Goal: Check status: Check status

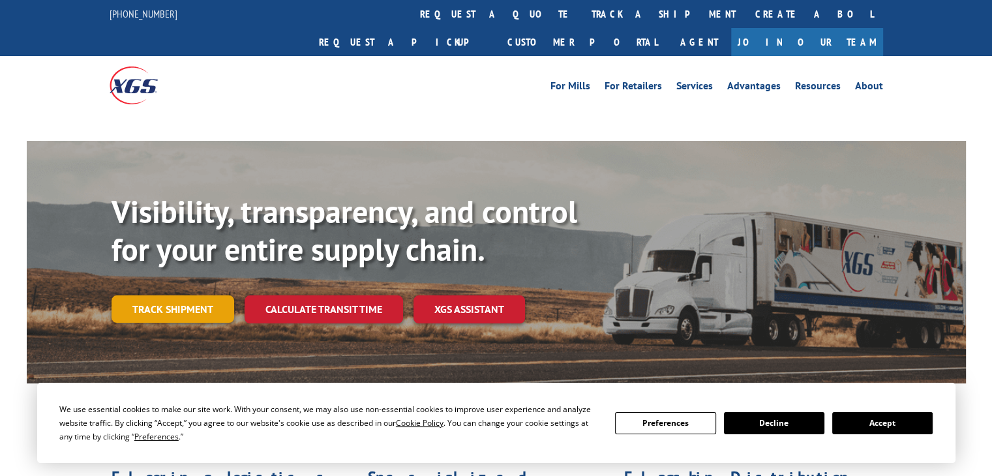
click at [148, 296] on link "Track shipment" at bounding box center [173, 309] width 123 height 27
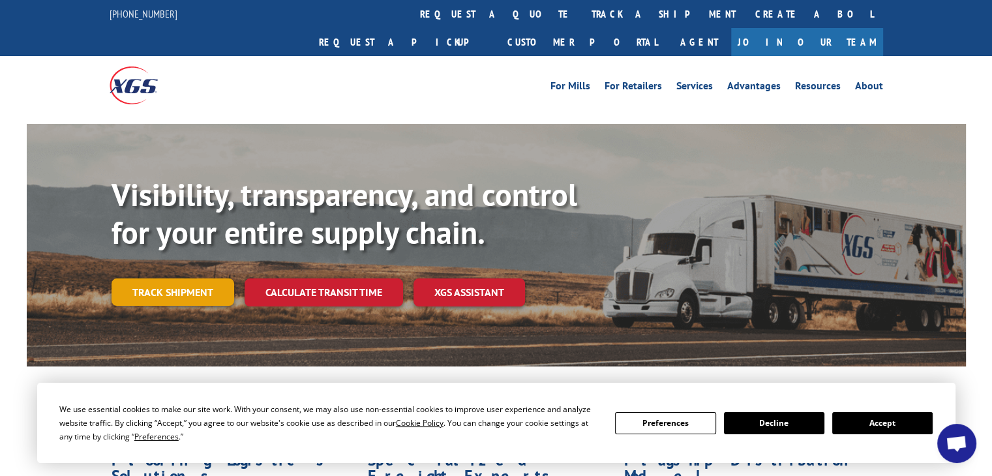
click at [172, 279] on link "Track shipment" at bounding box center [173, 292] width 123 height 27
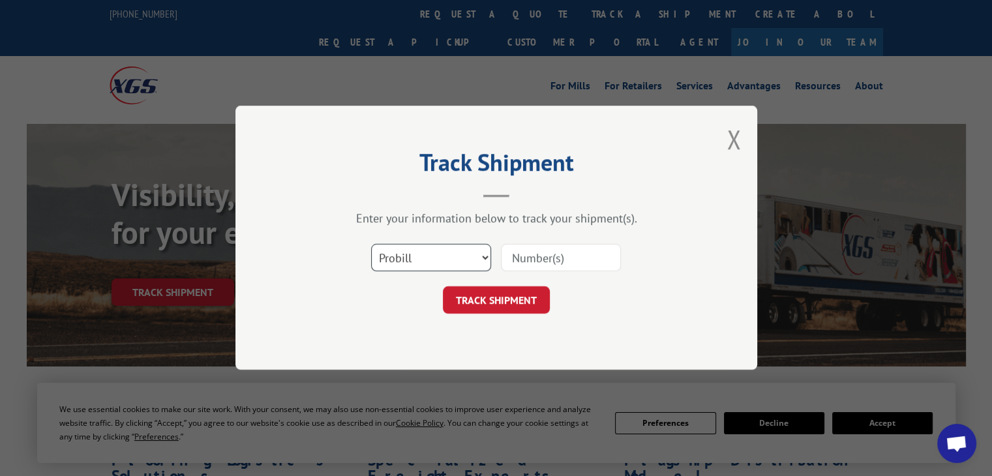
click at [454, 258] on select "Select category... Probill BOL PO" at bounding box center [431, 258] width 120 height 27
select select "bol"
click at [371, 245] on select "Select category... Probill BOL PO" at bounding box center [431, 258] width 120 height 27
click at [557, 254] on input at bounding box center [561, 258] width 120 height 27
paste input "54402825"
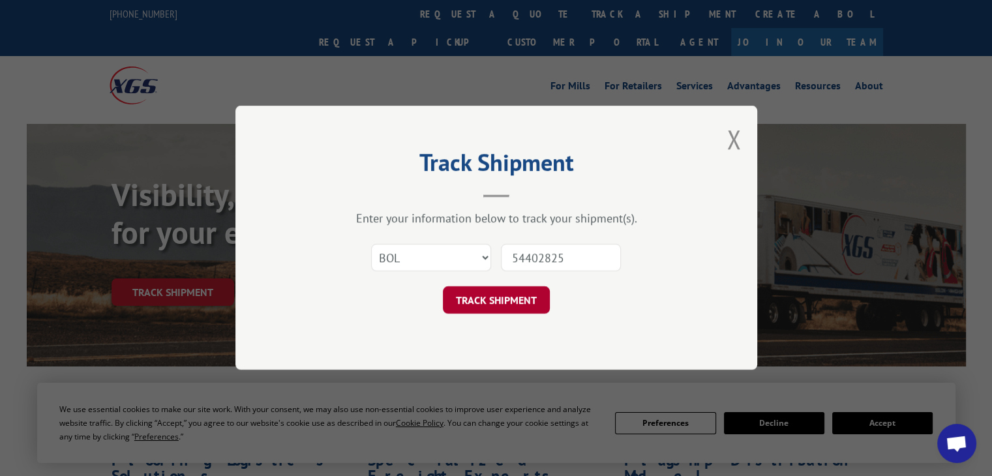
type input "54402825"
click at [485, 298] on button "TRACK SHIPMENT" at bounding box center [496, 300] width 107 height 27
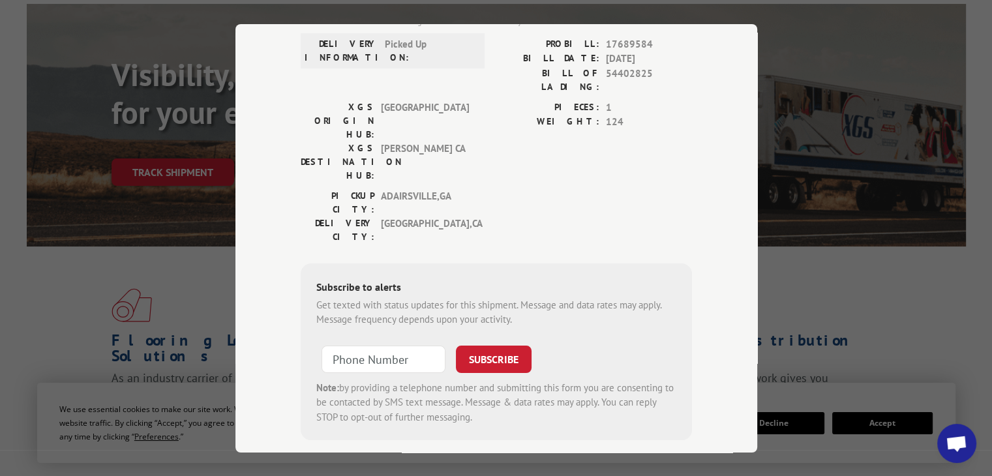
scroll to position [120, 0]
